Goal: Check status

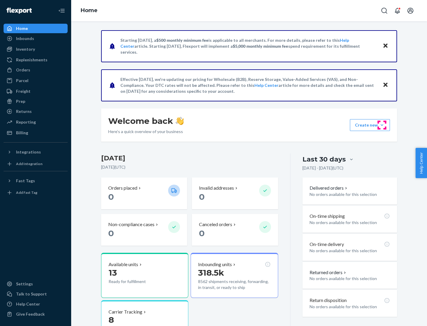
click at [382, 125] on button "Create new Create new inbound Create new order Create new product" at bounding box center [370, 125] width 40 height 12
click at [25, 39] on div "Inbounds" at bounding box center [25, 39] width 18 height 6
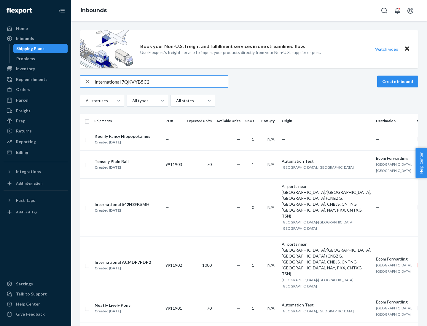
type input "International 7QKVYB5C29"
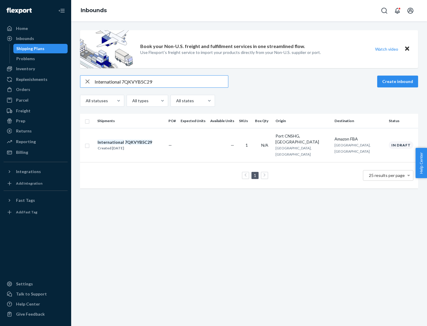
click at [135, 145] on div "Created [DATE]" at bounding box center [124, 148] width 55 height 6
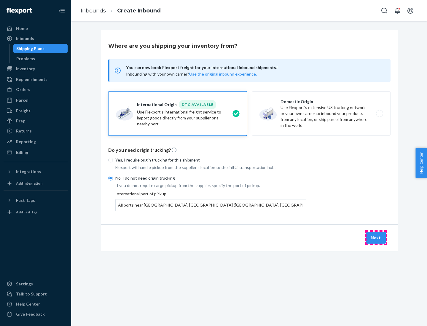
click at [376, 237] on button "Next" at bounding box center [375, 238] width 20 height 12
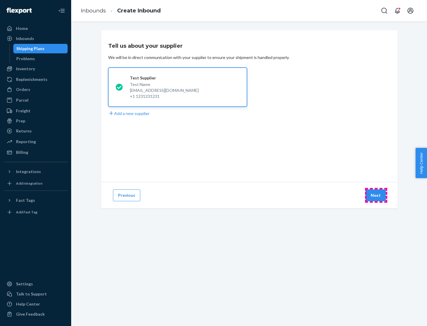
click at [376, 195] on button "Next" at bounding box center [375, 195] width 20 height 12
